Goal: Complete application form

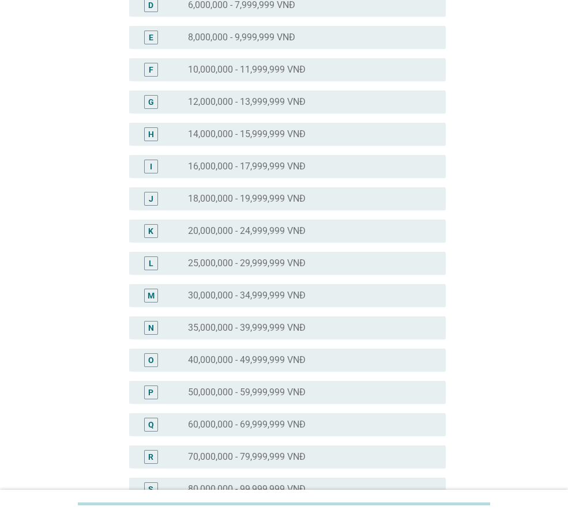
scroll to position [231, 0]
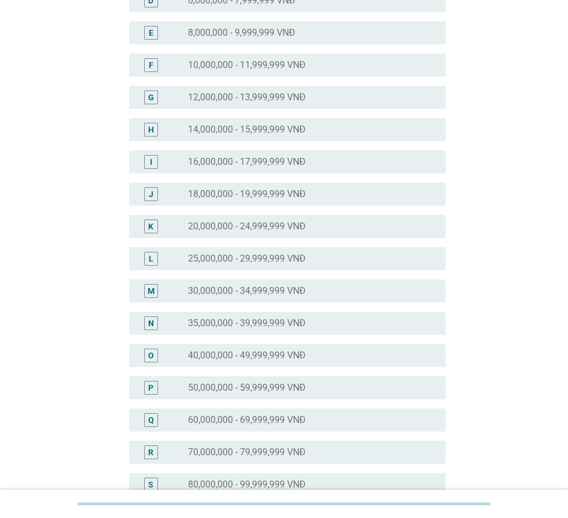
click at [257, 359] on label "40,000,000 - 49,999,999 VNĐ" at bounding box center [247, 356] width 118 height 12
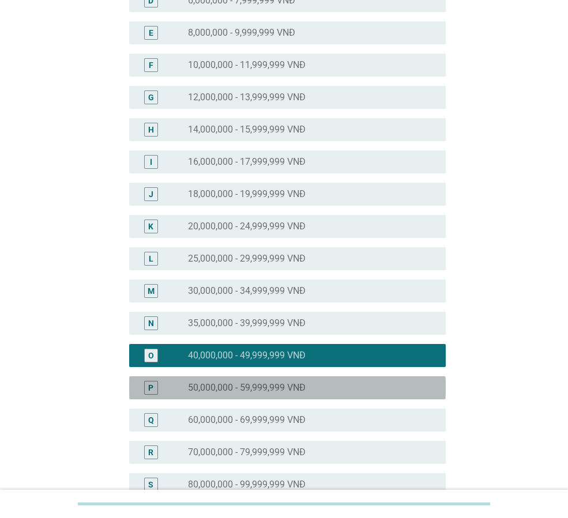
click at [249, 387] on label "50,000,000 - 59,999,999 VNĐ" at bounding box center [247, 388] width 118 height 12
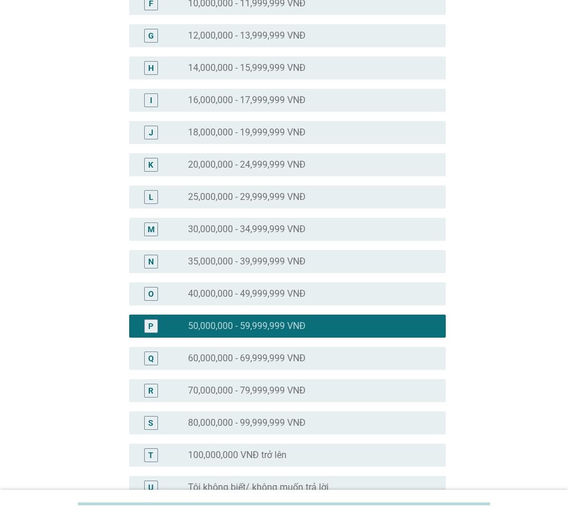
scroll to position [421, 0]
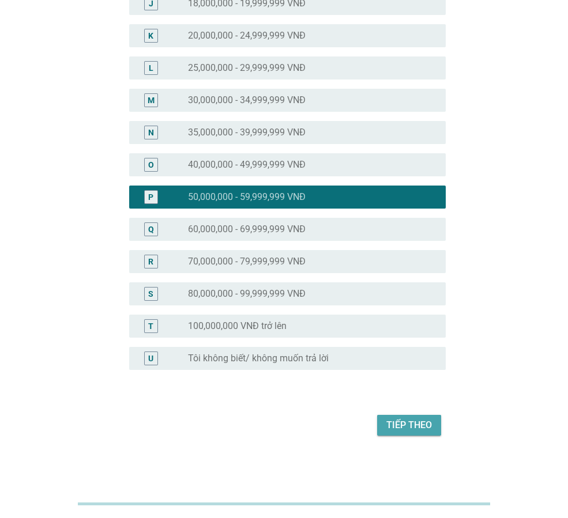
drag, startPoint x: 408, startPoint y: 423, endPoint x: 481, endPoint y: 348, distance: 105.2
click at [409, 423] on div "Tiếp theo" at bounding box center [409, 426] width 46 height 14
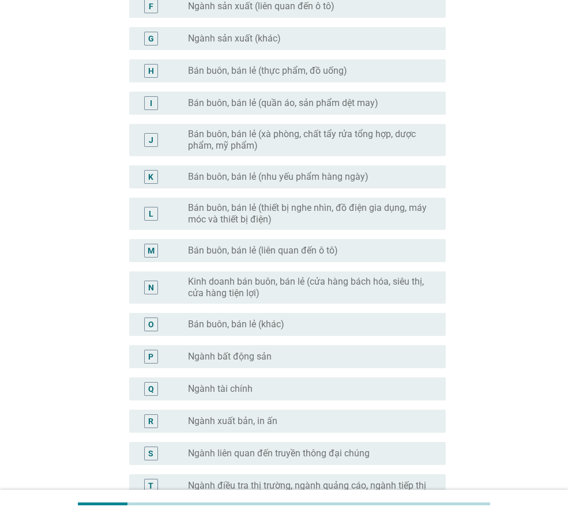
scroll to position [488, 0]
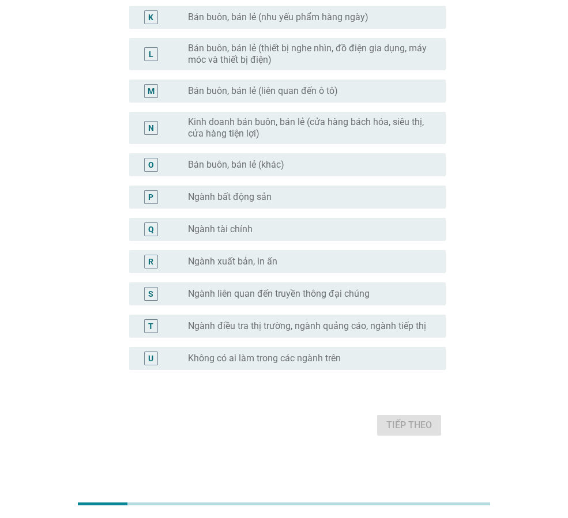
click at [258, 353] on label "Không có ai làm trong các ngành trên" at bounding box center [264, 359] width 153 height 12
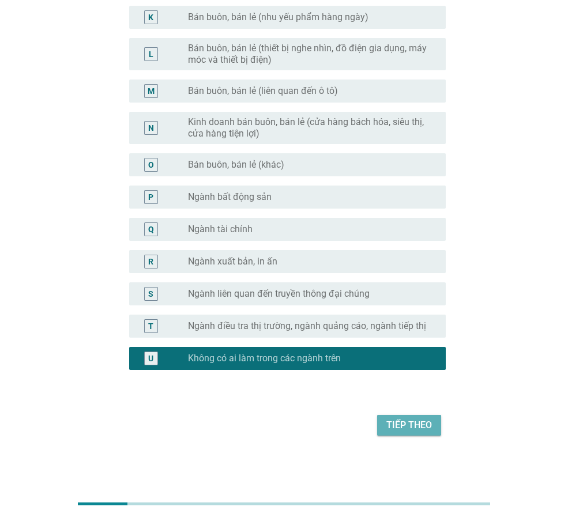
click at [424, 428] on div "Tiếp theo" at bounding box center [409, 426] width 46 height 14
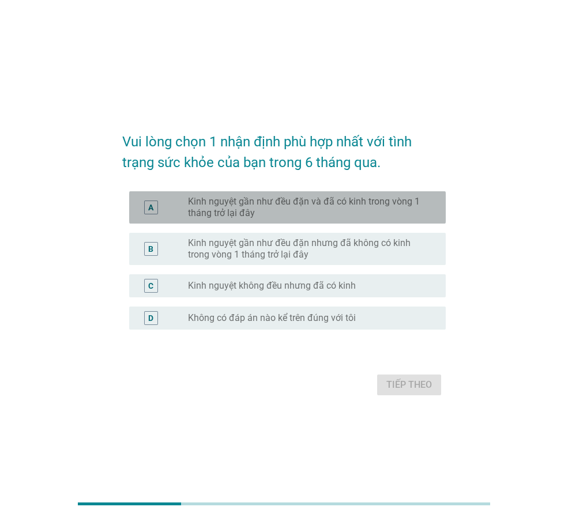
click at [242, 223] on div "A radio_button_unchecked Kinh nguyệt gần như đều đặn và đã có kinh trong vòng 1…" at bounding box center [287, 207] width 317 height 32
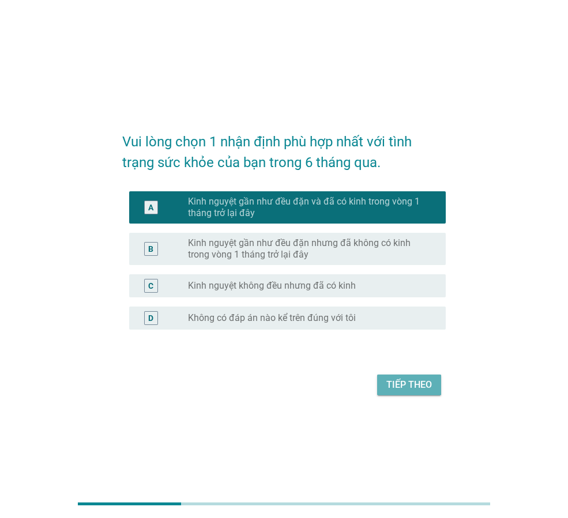
drag, startPoint x: 410, startPoint y: 387, endPoint x: 540, endPoint y: 218, distance: 213.8
click at [411, 383] on div "Tiếp theo" at bounding box center [409, 385] width 46 height 14
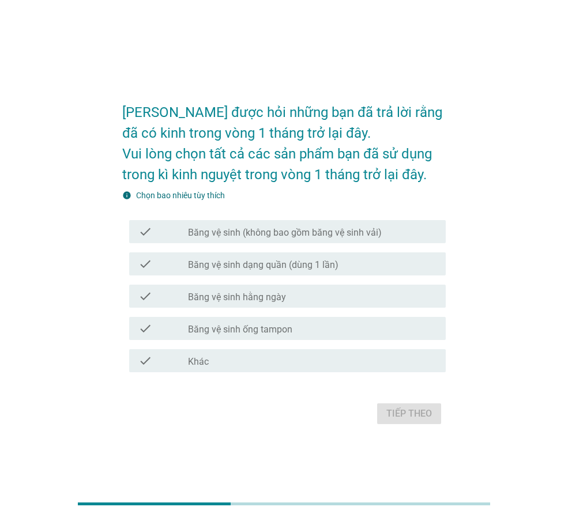
click at [243, 308] on div "check check_box_outline_blank Băng vệ sinh hằng ngày" at bounding box center [283, 296] width 323 height 32
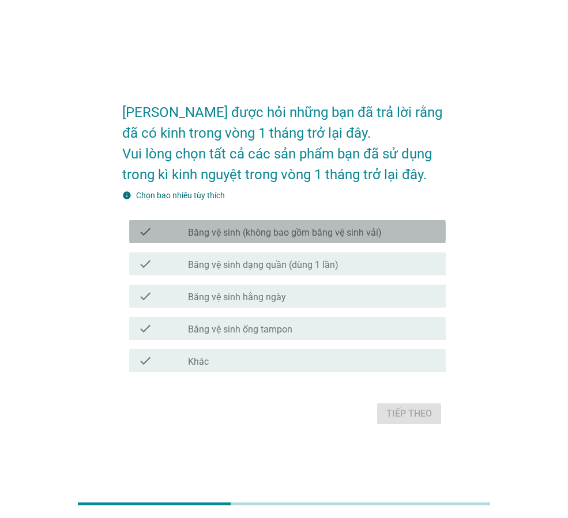
click at [271, 233] on label "Băng vệ sinh (không bao gồm băng vệ sinh vải)" at bounding box center [285, 233] width 194 height 12
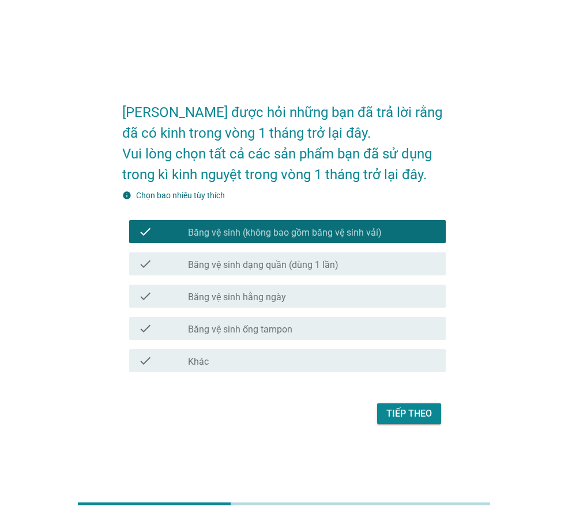
click at [253, 304] on div "check check_box_outline_blank Băng vệ sinh hằng ngày" at bounding box center [287, 296] width 317 height 23
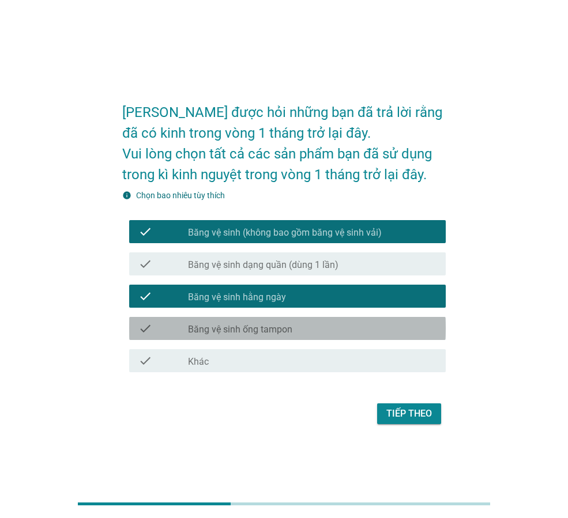
click at [348, 334] on div "check_box_outline_blank Băng vệ sinh ống tampon" at bounding box center [312, 329] width 249 height 14
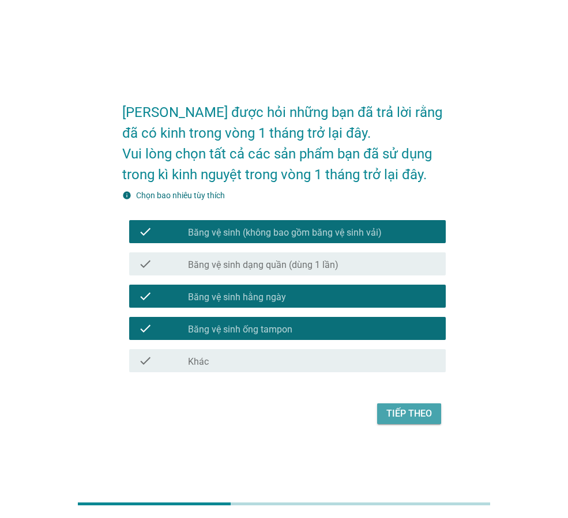
click at [417, 423] on button "Tiếp theo" at bounding box center [409, 414] width 64 height 21
